Goal: Information Seeking & Learning: Learn about a topic

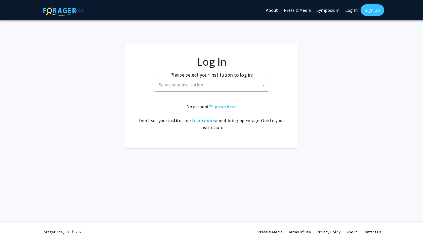
select select
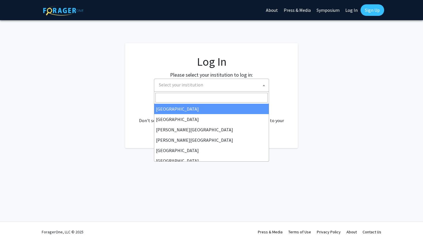
click at [213, 87] on span "Select your institution" at bounding box center [212, 85] width 112 height 12
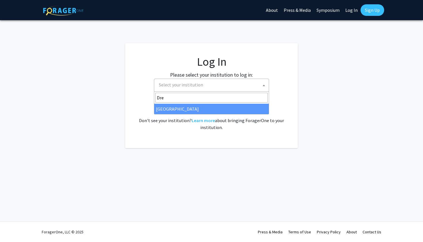
type input "Dre"
select select "6"
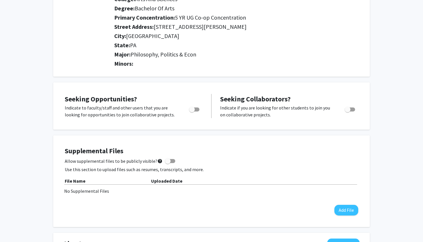
scroll to position [109, 0]
click at [193, 109] on span "Toggle" at bounding box center [192, 109] width 6 height 6
click at [192, 111] on input "Are you actively seeking opportunities?" at bounding box center [192, 111] width 0 height 0
checkbox input "true"
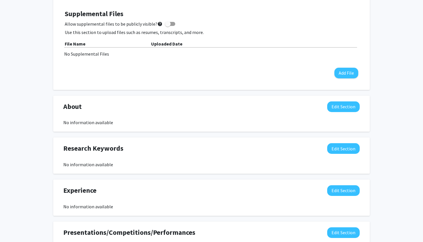
scroll to position [248, 0]
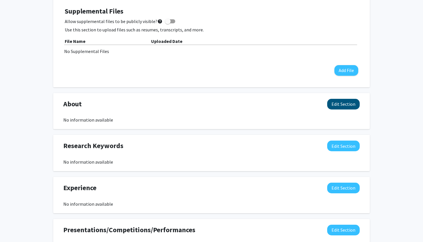
click at [340, 106] on button "Edit Section" at bounding box center [343, 104] width 32 height 11
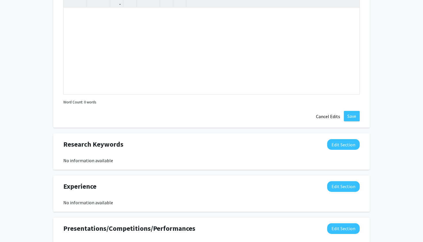
scroll to position [401, 0]
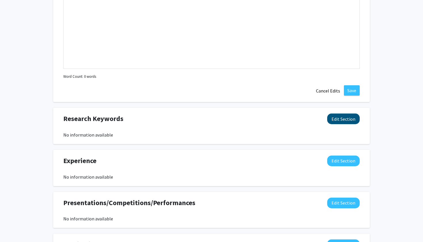
click at [344, 120] on button "Edit Section" at bounding box center [343, 118] width 32 height 11
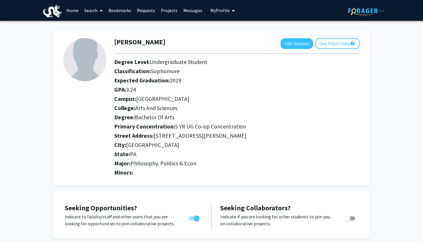
scroll to position [0, 0]
click at [329, 47] on button "See Public View help" at bounding box center [337, 43] width 44 height 11
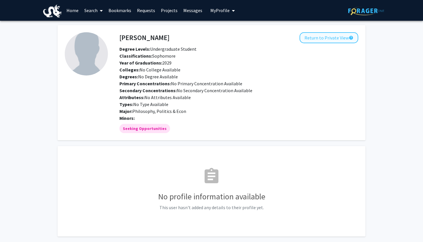
click at [332, 41] on button "Return to Private View help" at bounding box center [328, 37] width 59 height 11
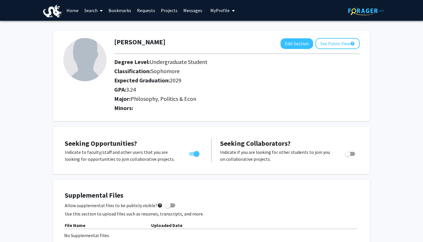
click at [175, 9] on link "Projects" at bounding box center [169, 10] width 22 height 20
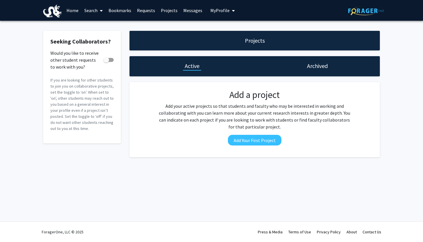
click at [92, 9] on link "Search" at bounding box center [93, 10] width 24 height 20
click at [99, 30] on span "Faculty/Staff" at bounding box center [102, 27] width 42 height 12
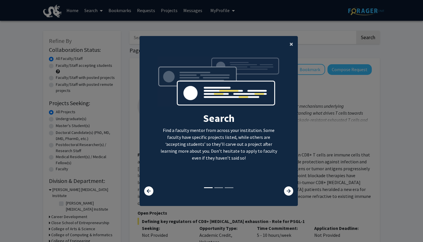
click at [291, 41] on span "×" at bounding box center [291, 43] width 4 height 9
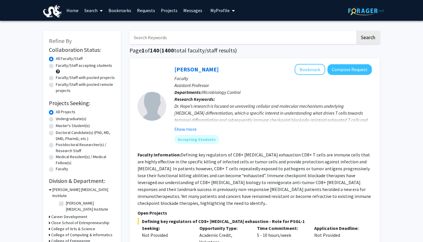
click at [56, 121] on label "Undergraduate(s)" at bounding box center [71, 119] width 30 height 6
click at [56, 119] on input "Undergraduate(s)" at bounding box center [58, 118] width 4 height 4
radio input "true"
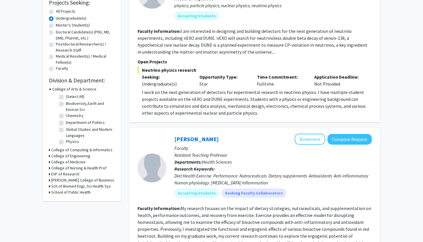
scroll to position [101, 0]
click at [66, 122] on label "Department of Politics" at bounding box center [85, 122] width 39 height 6
click at [66, 122] on input "Department of Politics" at bounding box center [68, 121] width 4 height 4
checkbox input "true"
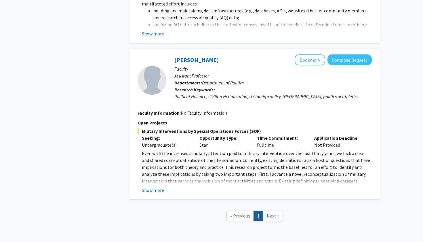
scroll to position [238, 0]
click at [149, 186] on button "Show more" at bounding box center [153, 189] width 22 height 7
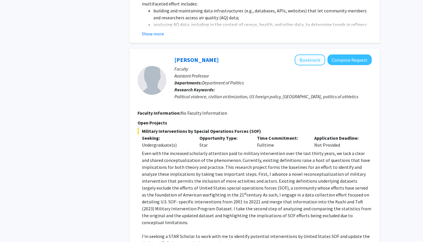
click at [309, 54] on button "Bookmark" at bounding box center [309, 59] width 30 height 11
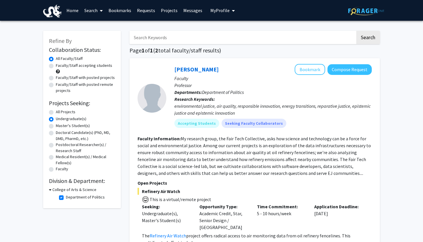
scroll to position [0, 0]
click at [49, 192] on icon at bounding box center [50, 189] width 3 height 6
click at [50, 190] on icon at bounding box center [49, 189] width 1 height 6
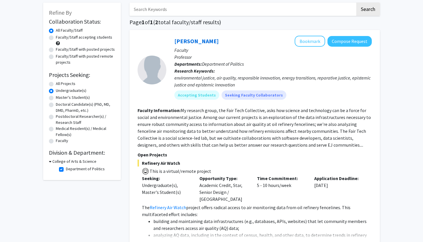
scroll to position [28, 0]
click at [66, 169] on label "Department of Politics" at bounding box center [85, 168] width 39 height 6
click at [66, 169] on input "Department of Politics" at bounding box center [68, 167] width 4 height 4
checkbox input "false"
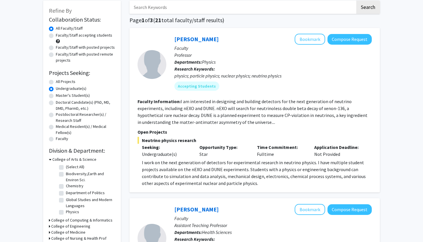
scroll to position [32, 0]
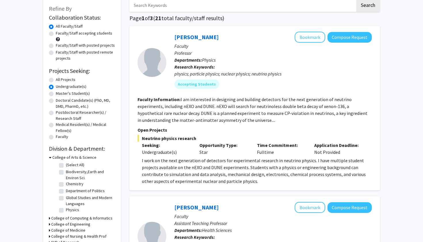
click at [66, 198] on label "Global Studies and Modern Languages" at bounding box center [90, 200] width 48 height 12
click at [66, 198] on input "Global Studies and Modern Languages" at bounding box center [68, 196] width 4 height 4
checkbox input "true"
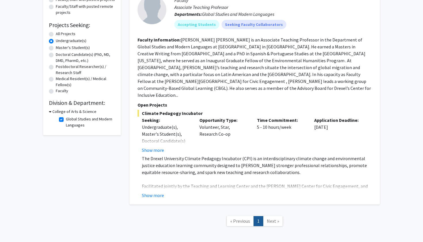
scroll to position [79, 0]
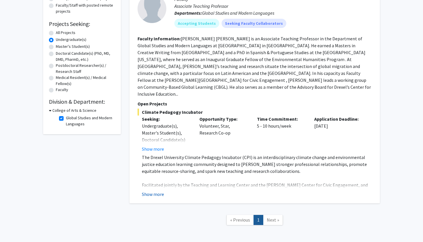
click at [151, 190] on button "Show more" at bounding box center [153, 193] width 22 height 7
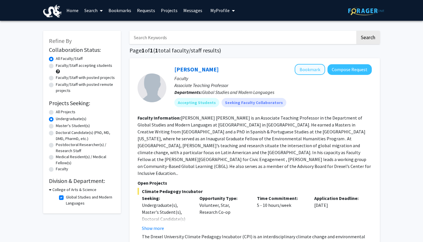
scroll to position [0, 0]
click at [305, 72] on button "Bookmark" at bounding box center [309, 69] width 30 height 11
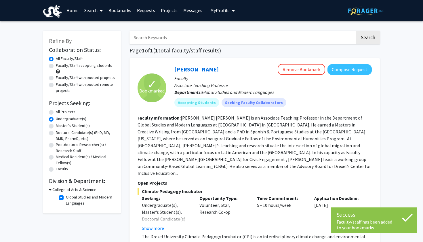
click at [50, 191] on icon at bounding box center [50, 189] width 3 height 6
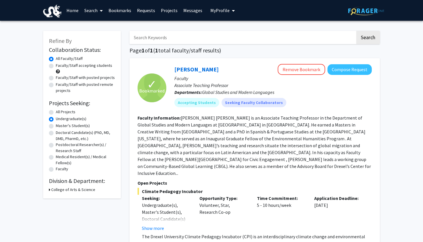
click at [51, 190] on h3 "College of Arts & Science" at bounding box center [73, 189] width 44 height 6
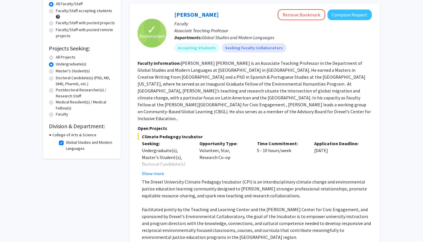
scroll to position [56, 0]
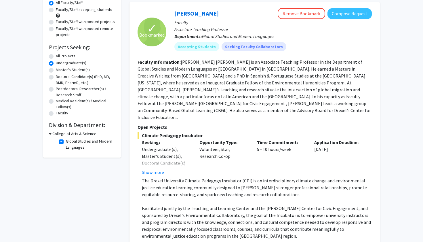
click at [66, 142] on label "Global Studies and Modern Languages" at bounding box center [90, 144] width 48 height 12
click at [66, 142] on input "Global Studies and Modern Languages" at bounding box center [68, 140] width 4 height 4
checkbox input "false"
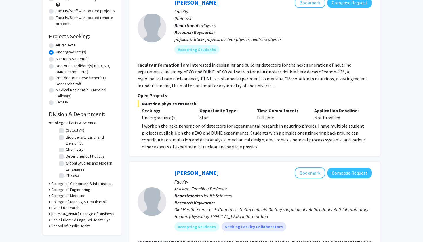
scroll to position [65, 0]
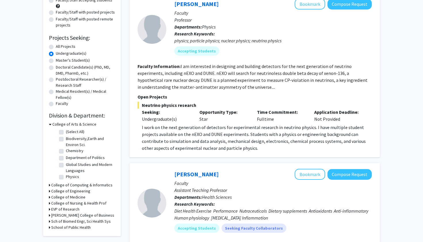
click at [78, 158] on label "Department of Politics" at bounding box center [85, 157] width 39 height 6
click at [70, 158] on input "Department of Politics" at bounding box center [68, 156] width 4 height 4
checkbox input "true"
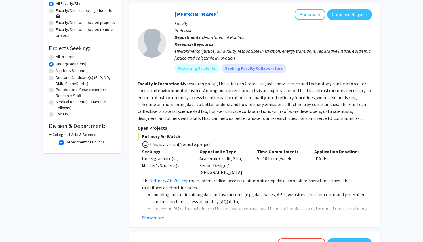
scroll to position [56, 0]
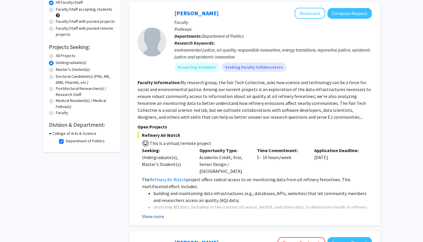
click at [151, 213] on button "Show more" at bounding box center [153, 216] width 22 height 7
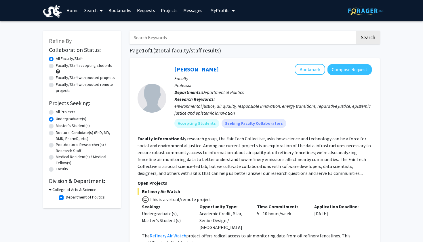
scroll to position [0, 0]
click at [202, 42] on input "Search Keywords" at bounding box center [242, 37] width 226 height 13
click at [56, 119] on label "Undergraduate(s)" at bounding box center [71, 119] width 30 height 6
click at [56, 119] on input "Undergraduate(s)" at bounding box center [58, 118] width 4 height 4
click at [93, 9] on link "Search" at bounding box center [93, 10] width 24 height 20
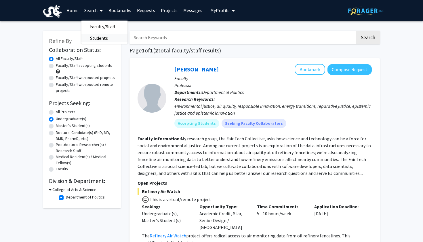
click at [95, 37] on span "Students" at bounding box center [98, 38] width 35 height 12
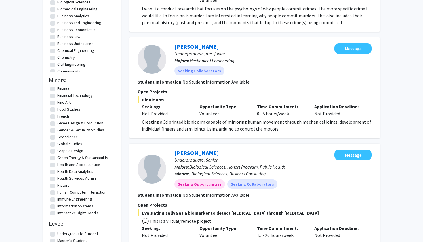
scroll to position [396, 0]
click at [79, 144] on label "Global Studies" at bounding box center [69, 143] width 25 height 6
click at [61, 144] on input "Global Studies" at bounding box center [59, 142] width 4 height 4
checkbox input "true"
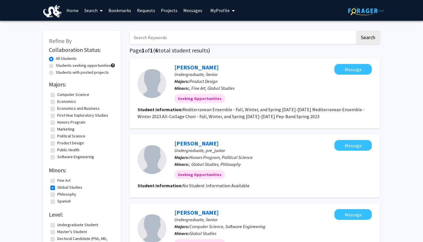
click at [313, 3] on div "Skip navigation Home Search Bookmarks Requests Projects Messages My Profile Mae…" at bounding box center [211, 10] width 345 height 21
